Goal: Task Accomplishment & Management: Manage account settings

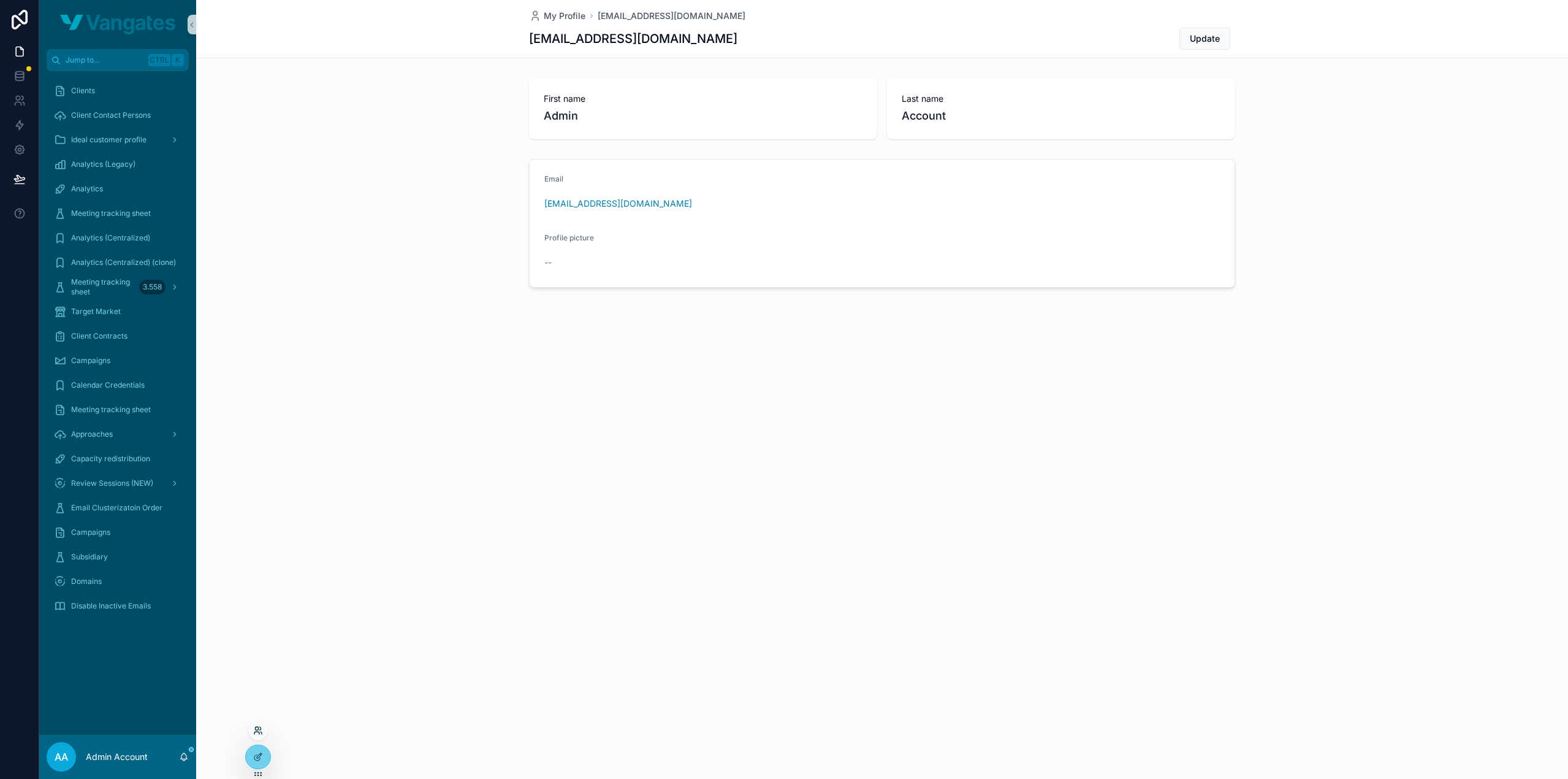
click at [255, 726] on icon at bounding box center [258, 731] width 10 height 10
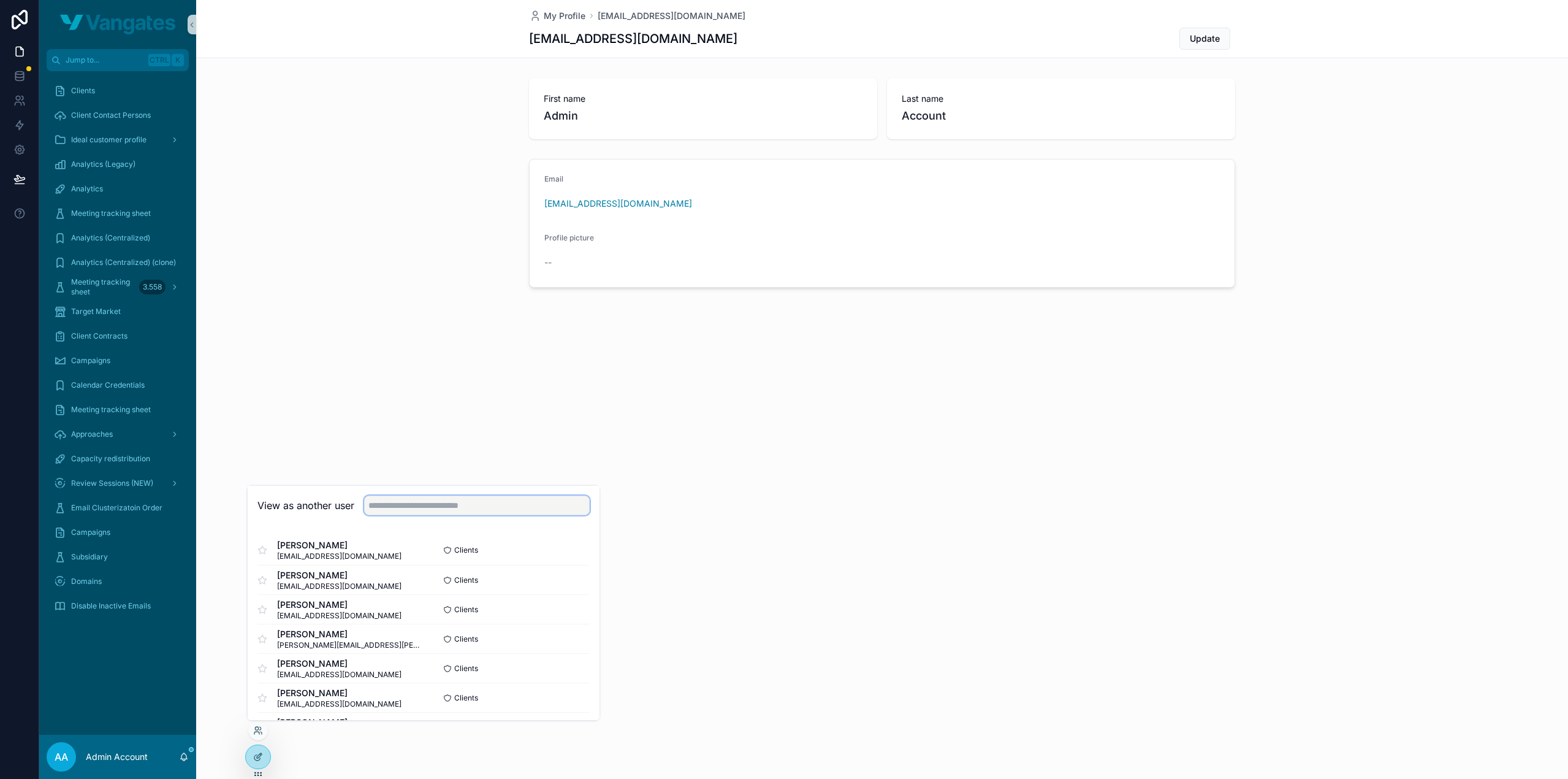
click at [427, 501] on input "text" at bounding box center [477, 505] width 226 height 19
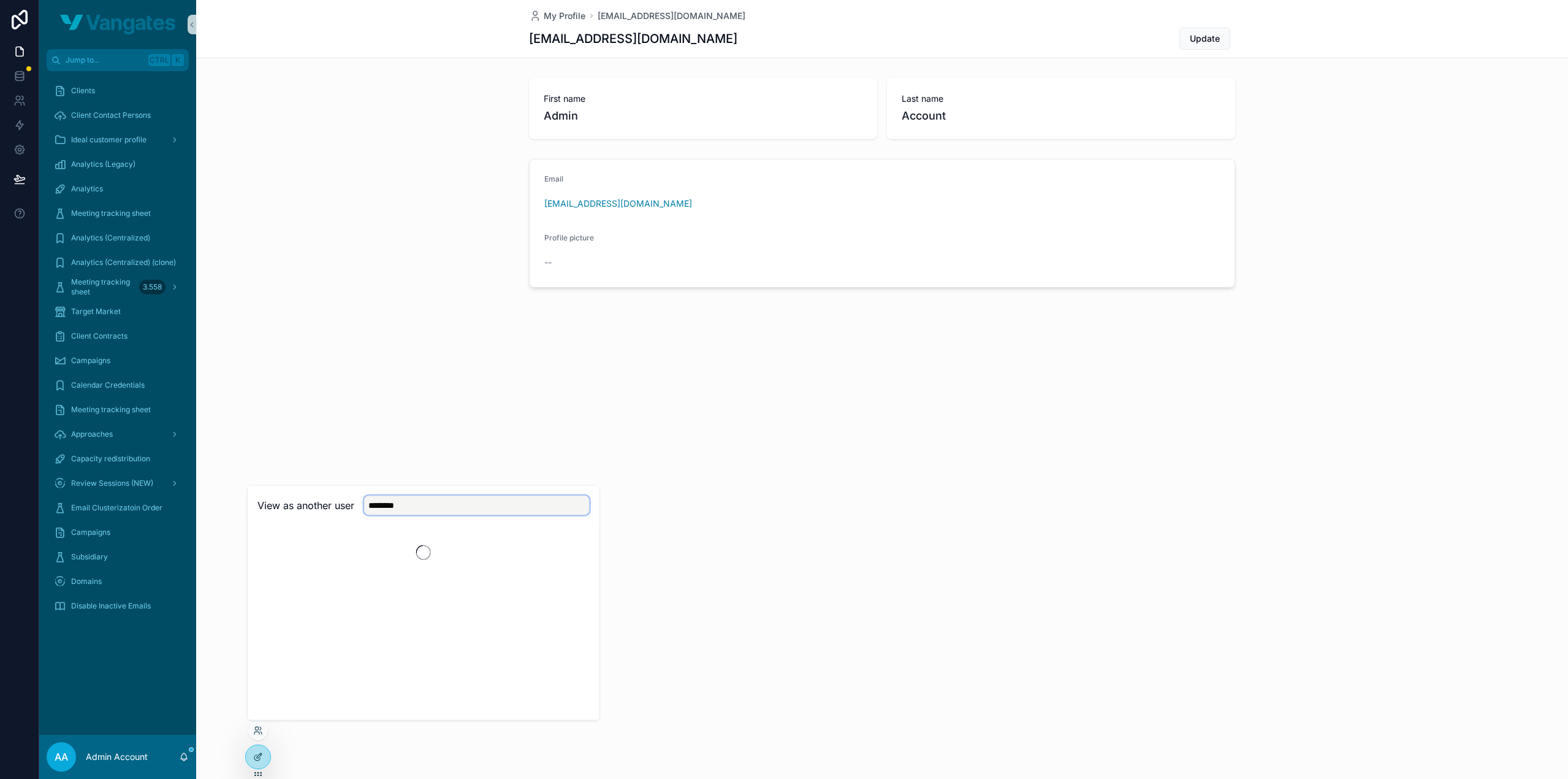
click at [425, 505] on input "********" at bounding box center [477, 505] width 226 height 19
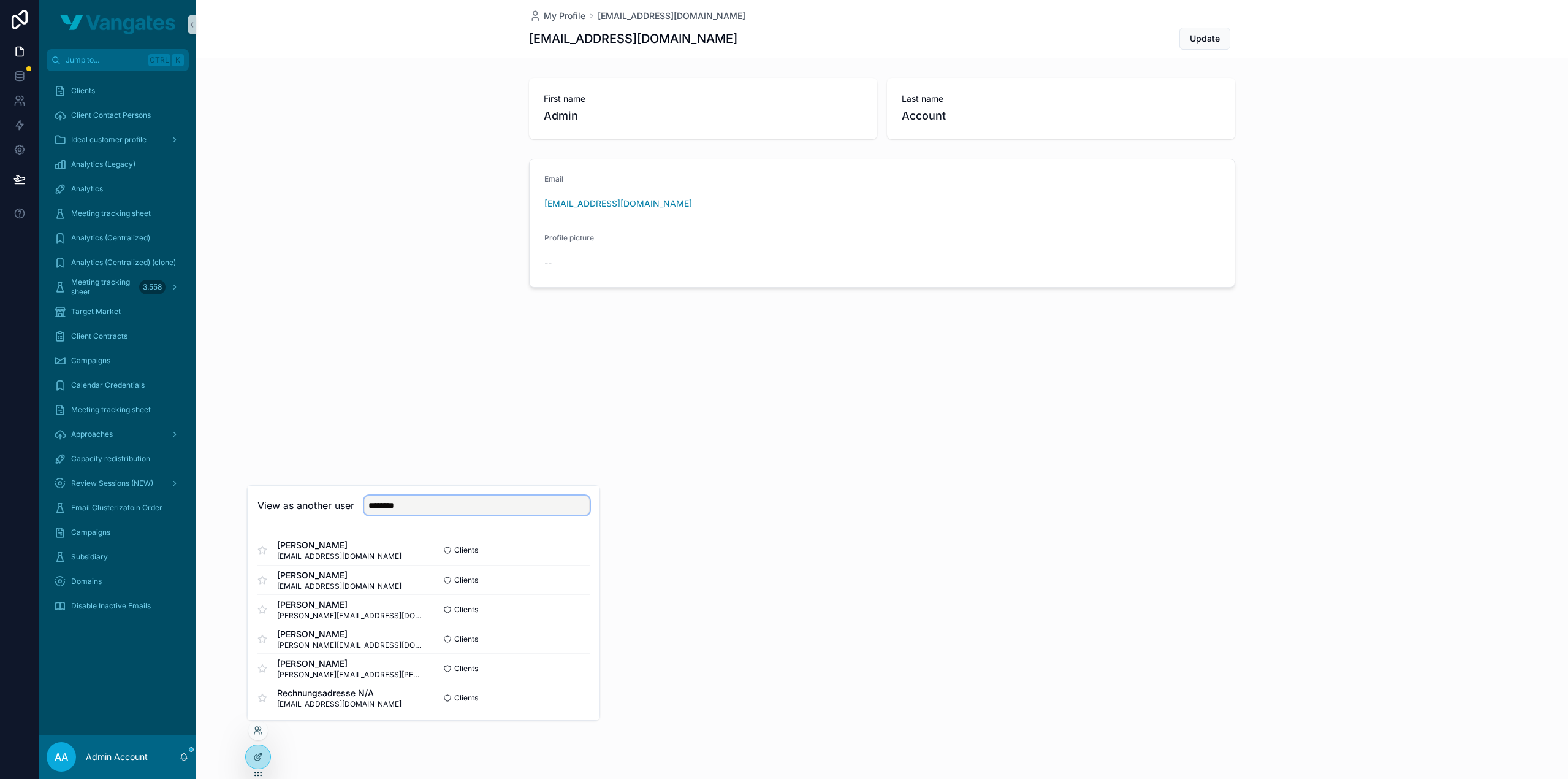
type input "********"
click at [344, 504] on h2 "View as another user" at bounding box center [305, 505] width 97 height 14
click at [559, 607] on button "Select" at bounding box center [574, 609] width 32 height 18
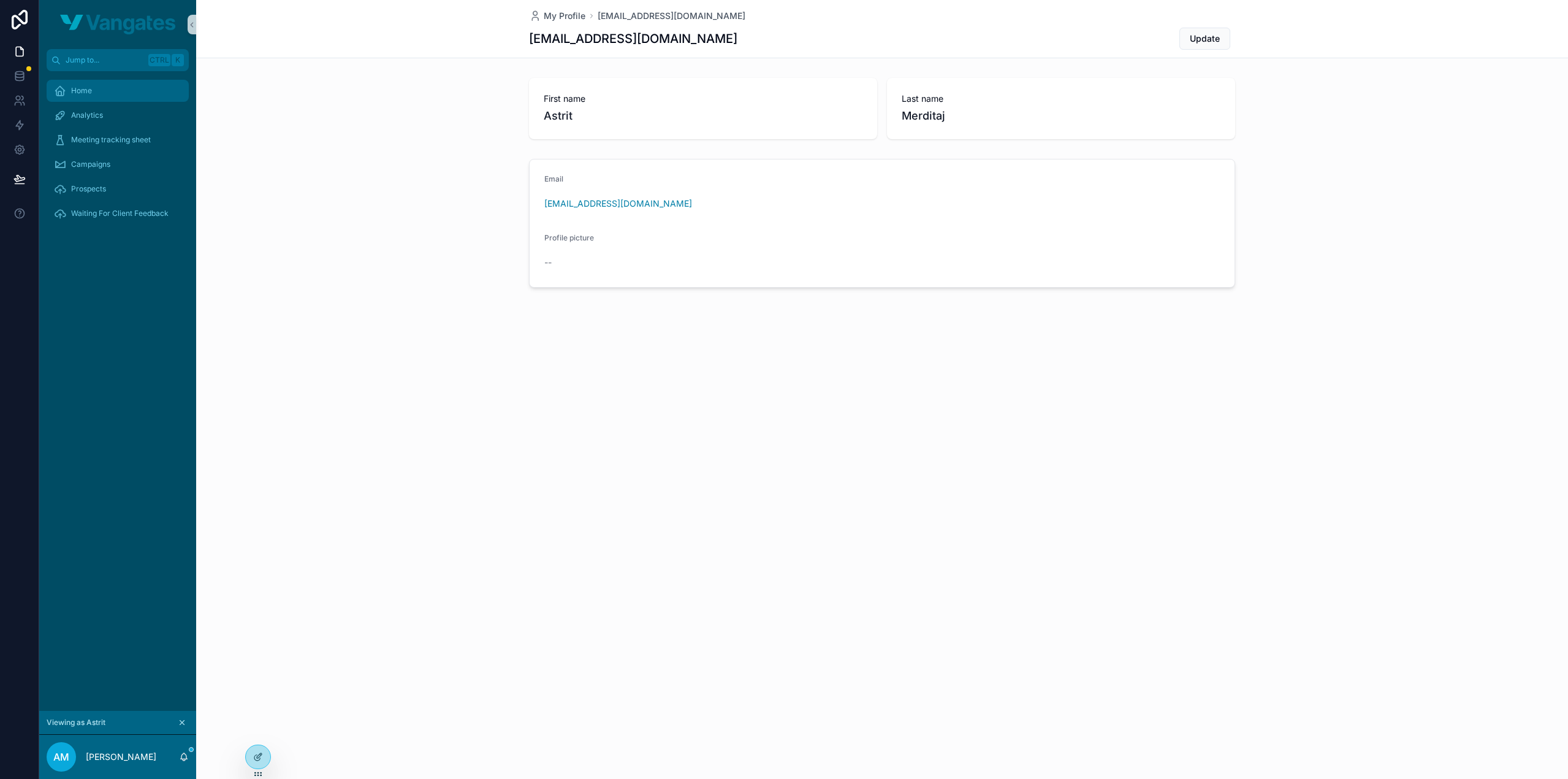
click at [88, 89] on span "Home" at bounding box center [81, 91] width 21 height 10
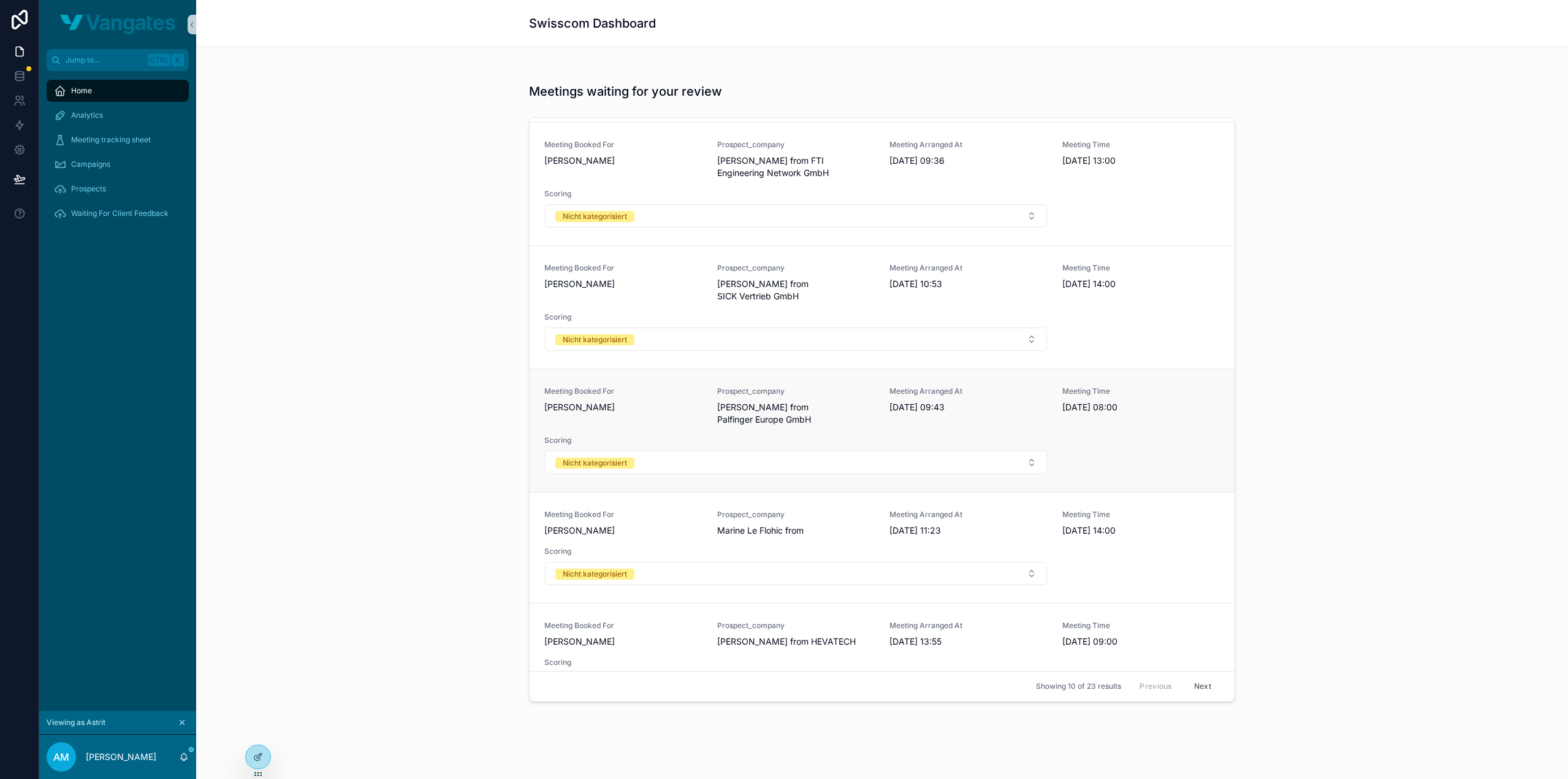
scroll to position [635, 0]
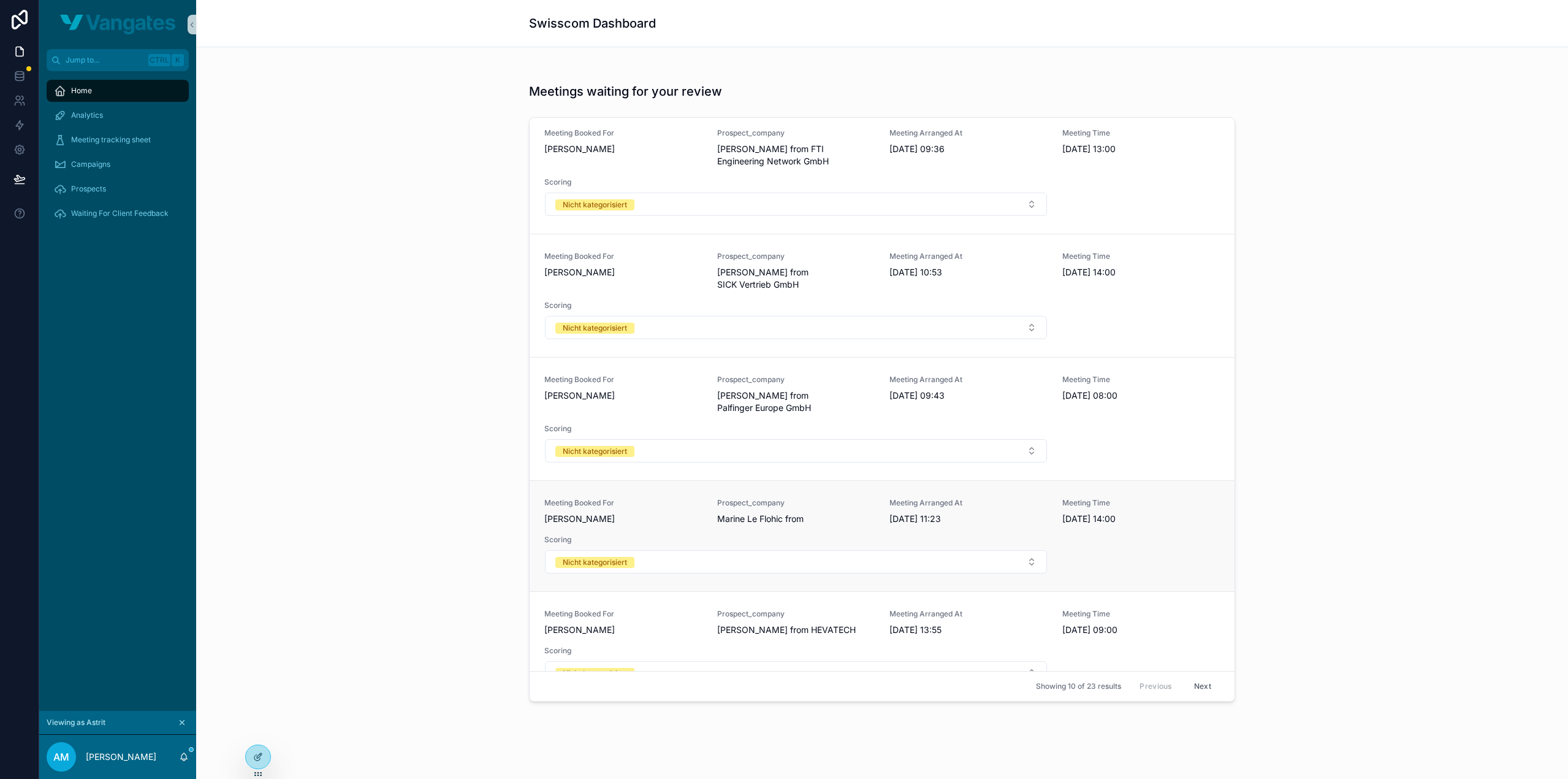
click at [909, 498] on span "Meeting Arranged At" at bounding box center [968, 503] width 158 height 10
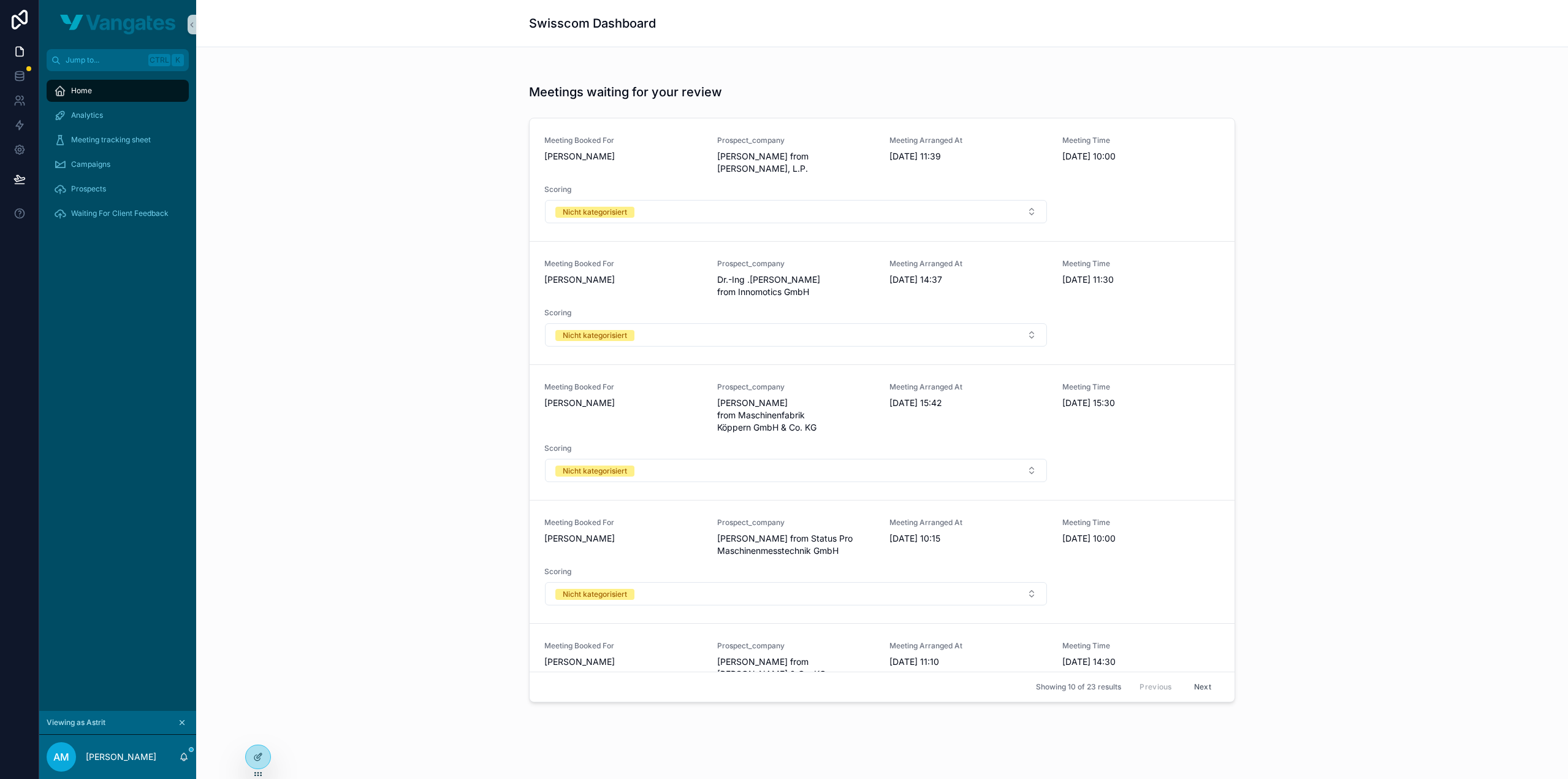
scroll to position [274, 0]
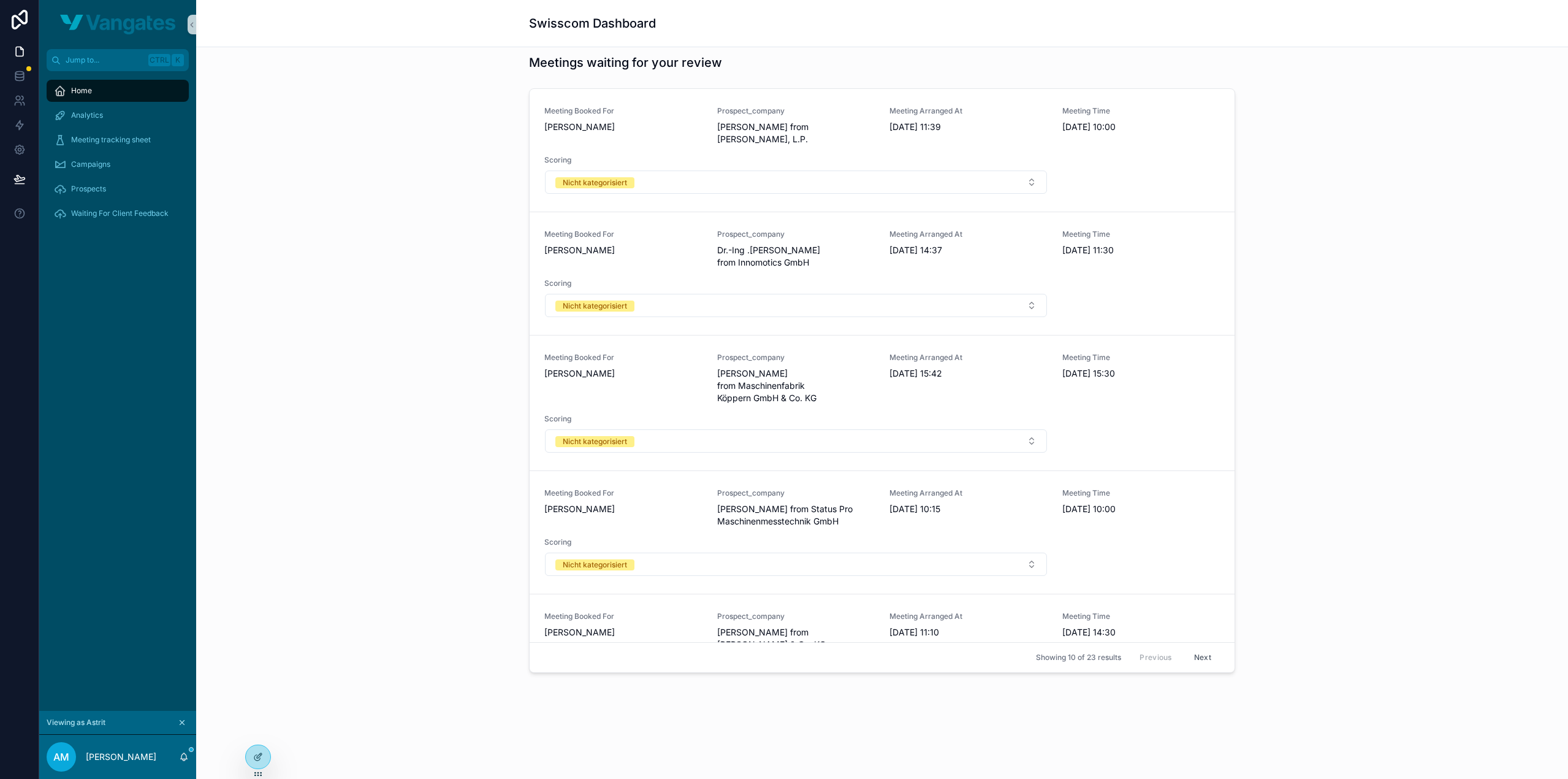
click at [1418, 340] on div "Meetings waiting for your review Meeting Booked For [PERSON_NAME] Prospect_comp…" at bounding box center [882, 365] width 1352 height 634
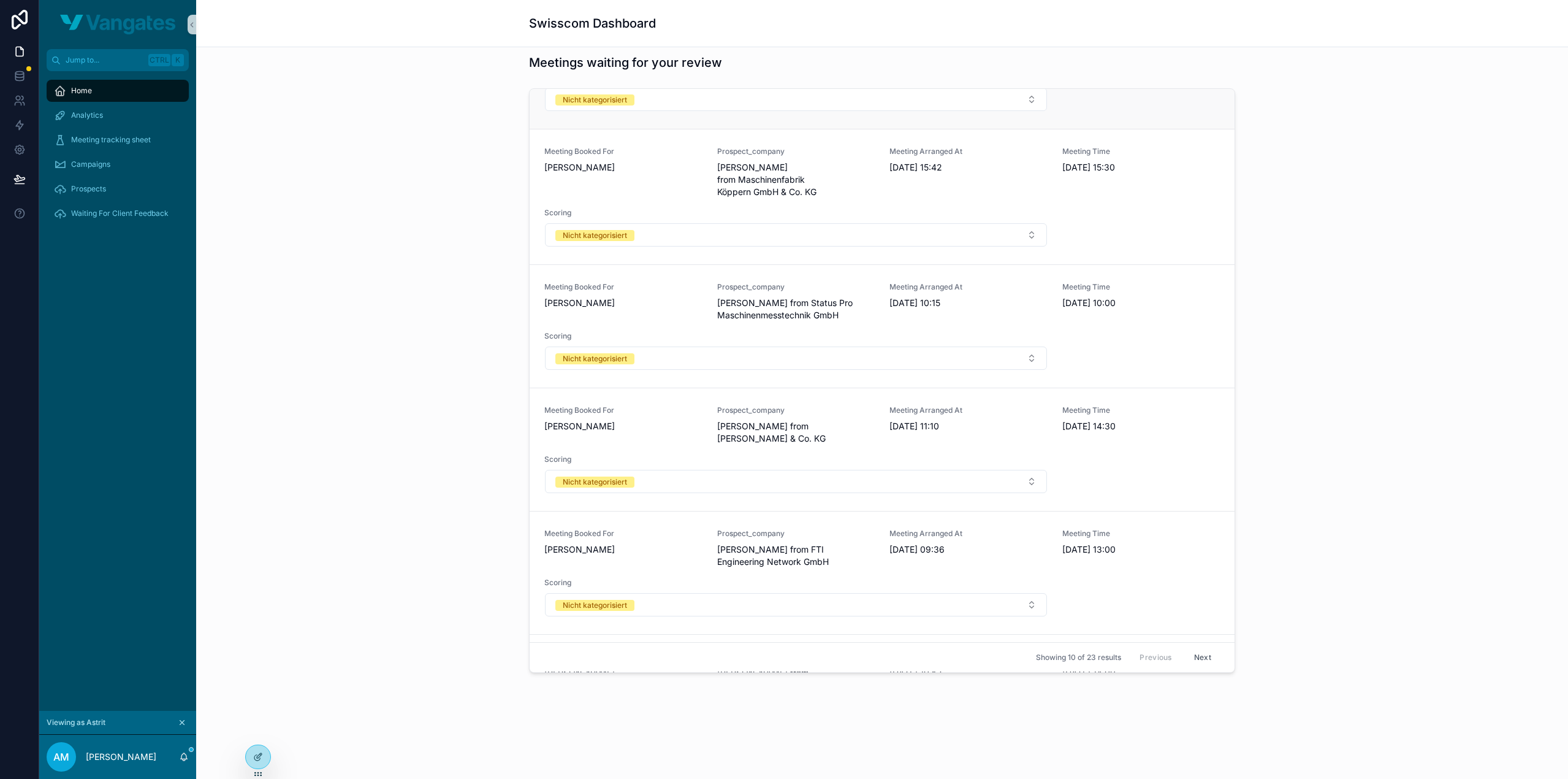
scroll to position [0, 0]
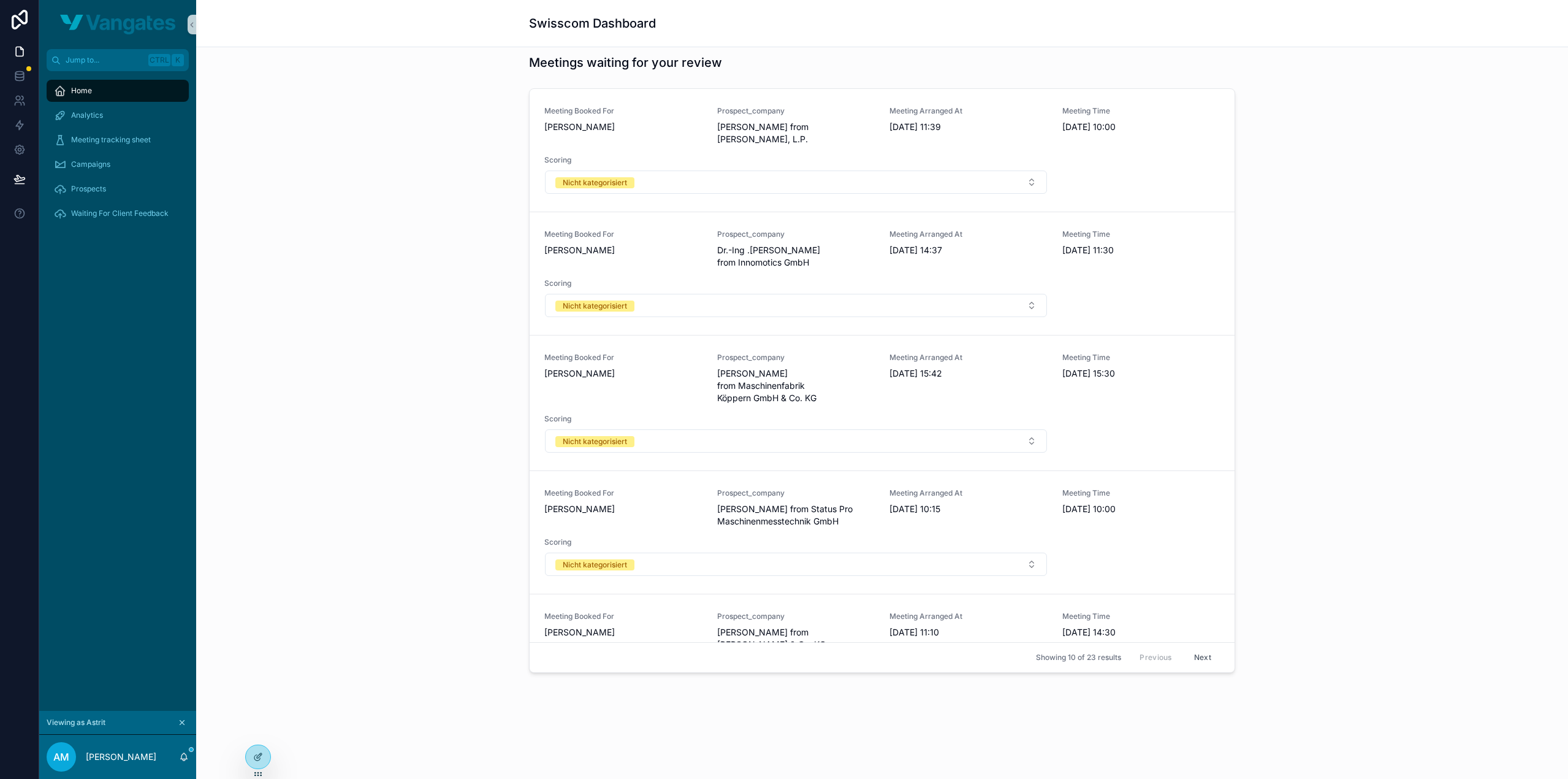
click at [1303, 311] on div "Meetings waiting for your review Meeting Booked For [PERSON_NAME] Prospect_comp…" at bounding box center [882, 365] width 1352 height 634
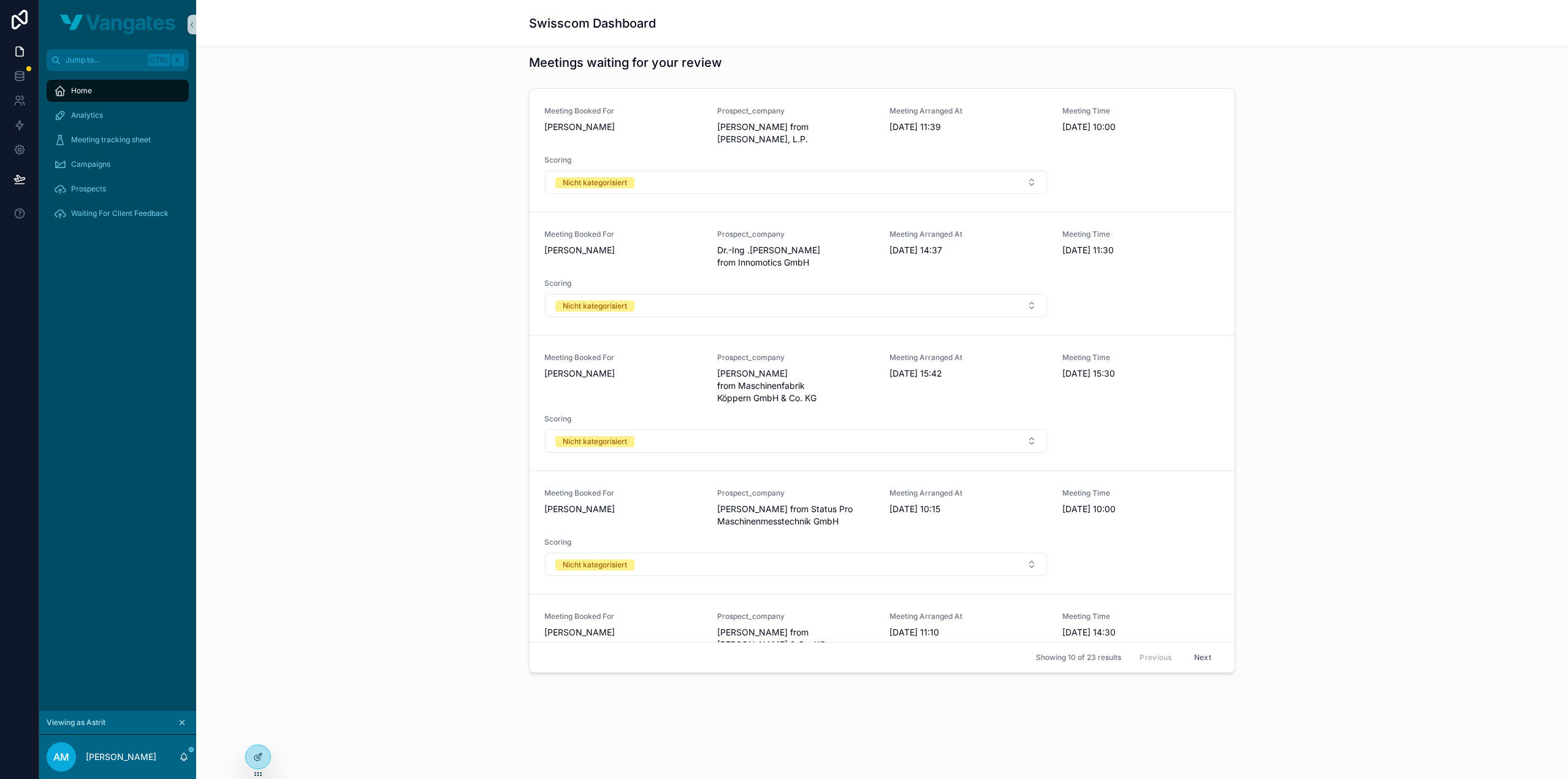
click at [1303, 311] on div "Meetings waiting for your review Meeting Booked For [PERSON_NAME] Prospect_comp…" at bounding box center [882, 365] width 1352 height 634
click at [1368, 112] on div "Meetings waiting for your review Meeting Booked For [PERSON_NAME] Prospect_comp…" at bounding box center [882, 365] width 1352 height 634
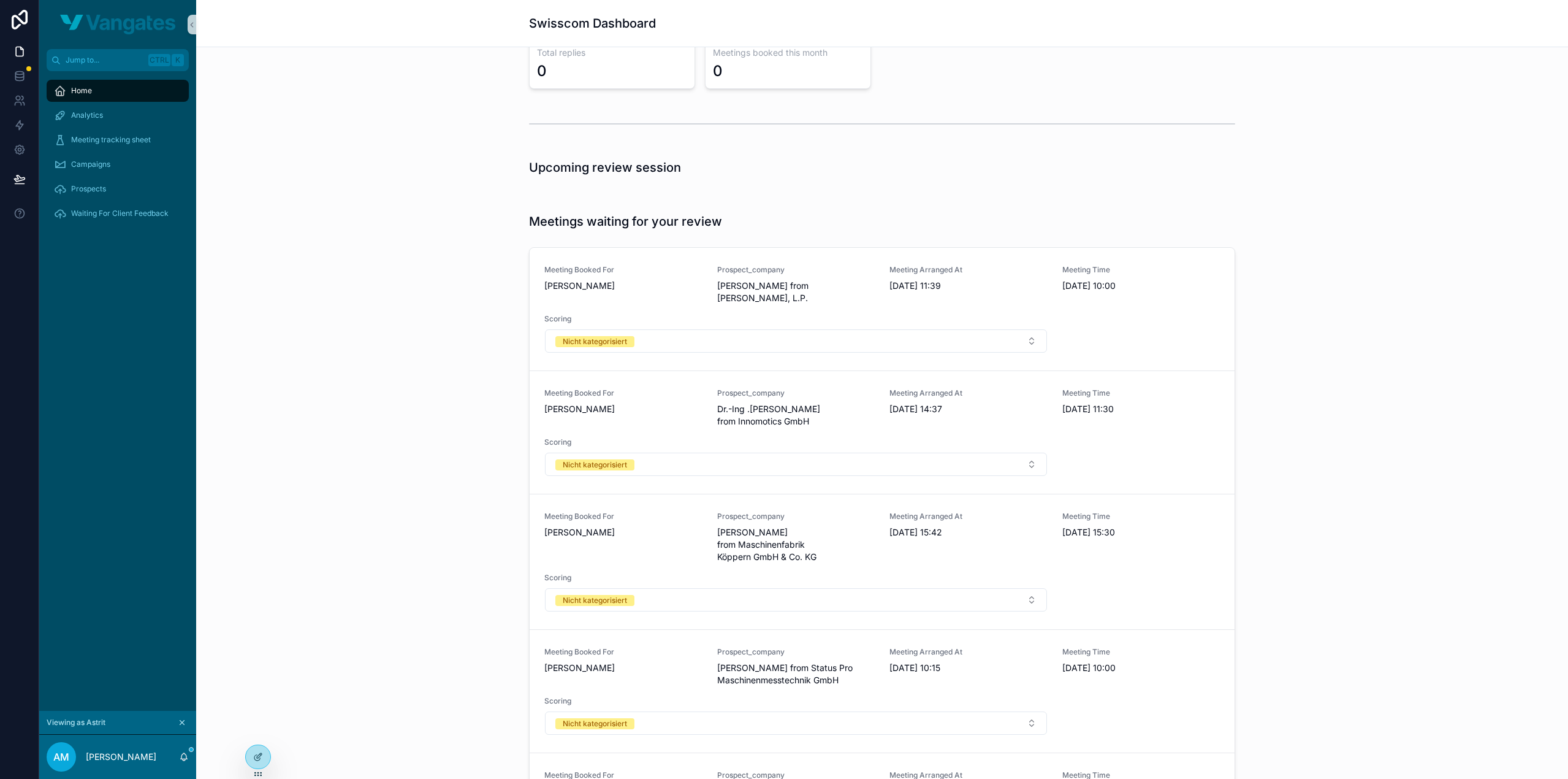
scroll to position [213, 0]
